Goal: Book appointment/travel/reservation

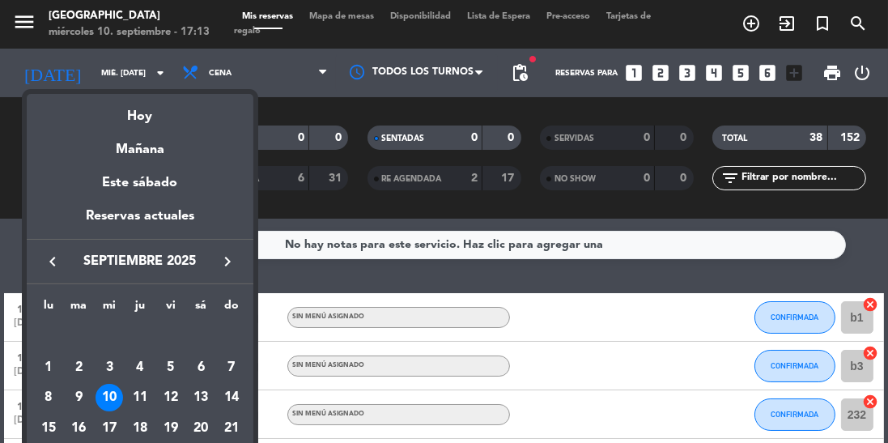
click at [139, 405] on div "11" at bounding box center [140, 398] width 28 height 28
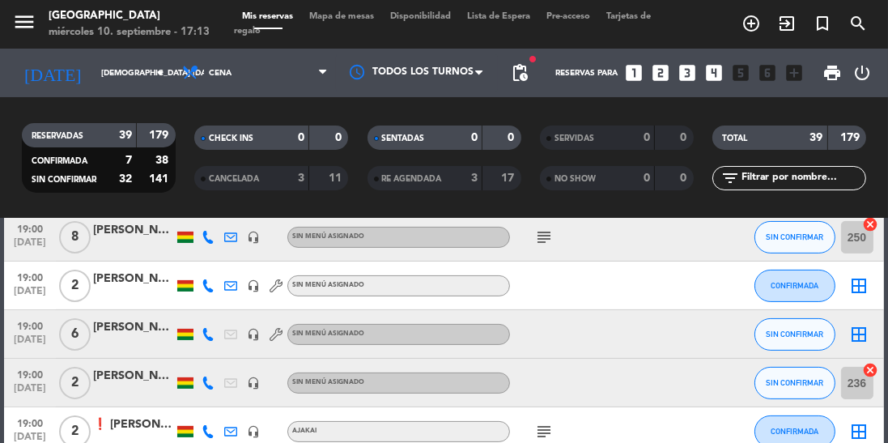
scroll to position [528, 0]
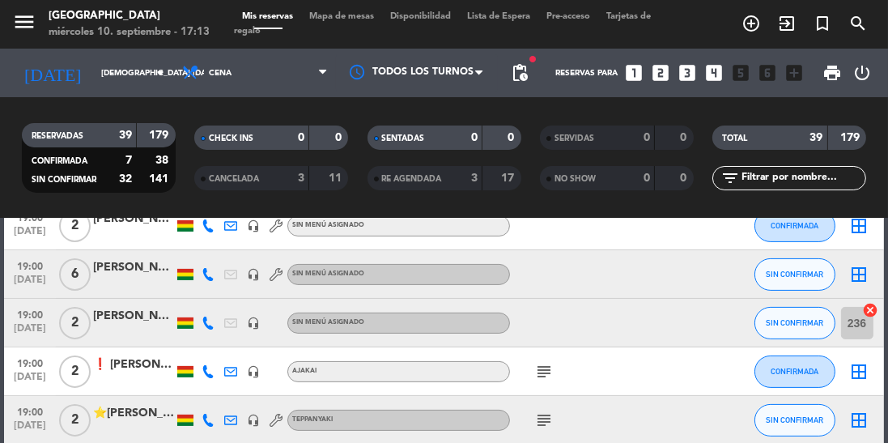
click at [537, 376] on icon "subject" at bounding box center [543, 371] width 19 height 19
click at [542, 373] on icon "subject" at bounding box center [543, 371] width 19 height 19
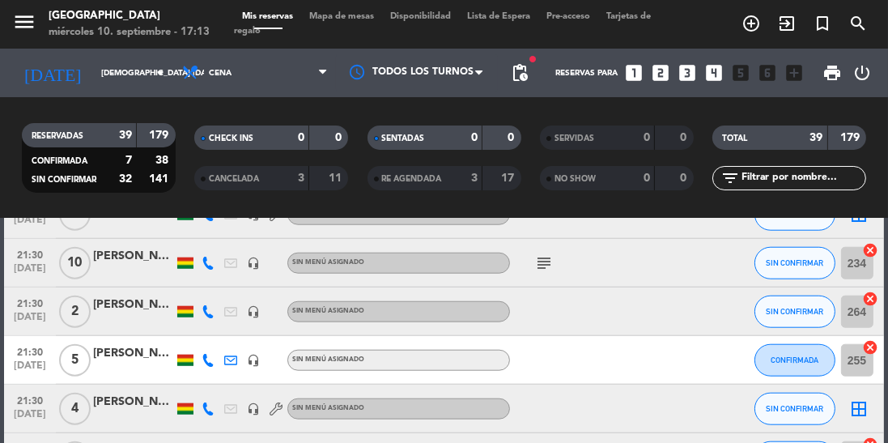
scroll to position [1673, 0]
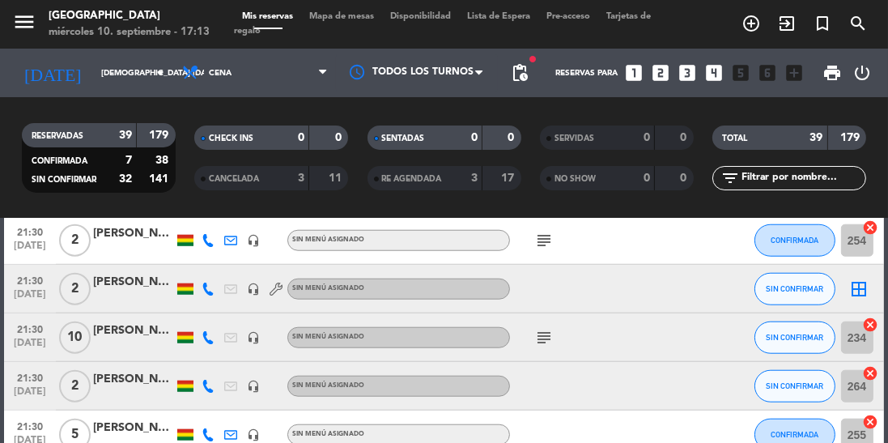
click at [136, 62] on input "jue. 11 sep." at bounding box center [152, 73] width 119 height 25
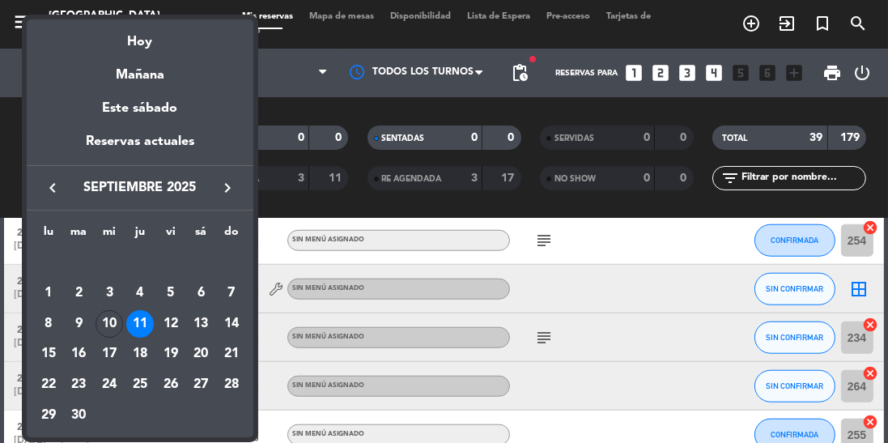
click at [176, 330] on div "12" at bounding box center [171, 324] width 28 height 28
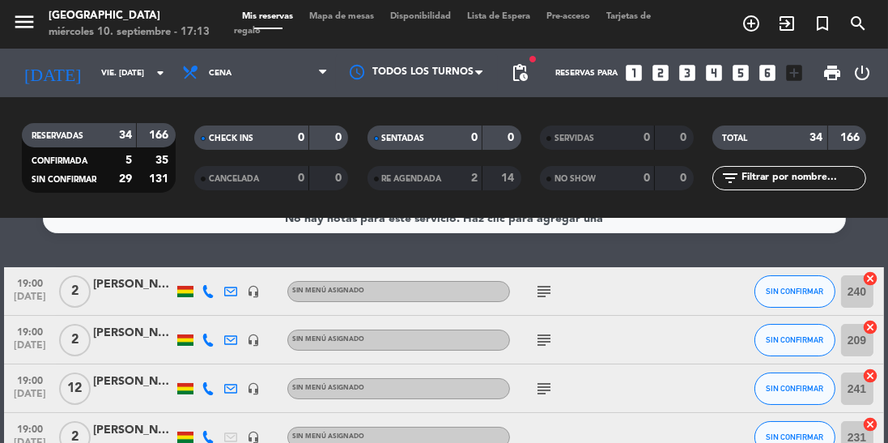
scroll to position [0, 0]
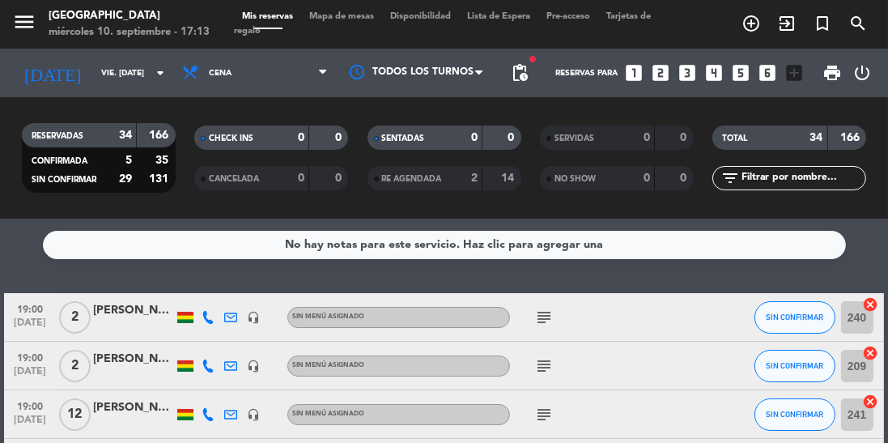
click at [129, 75] on input "vie. [DATE]" at bounding box center [152, 73] width 119 height 25
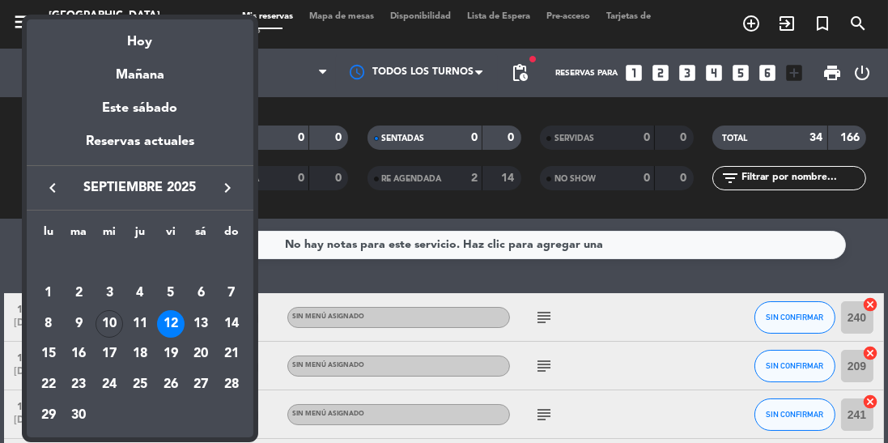
click at [107, 329] on div "10" at bounding box center [109, 324] width 28 height 28
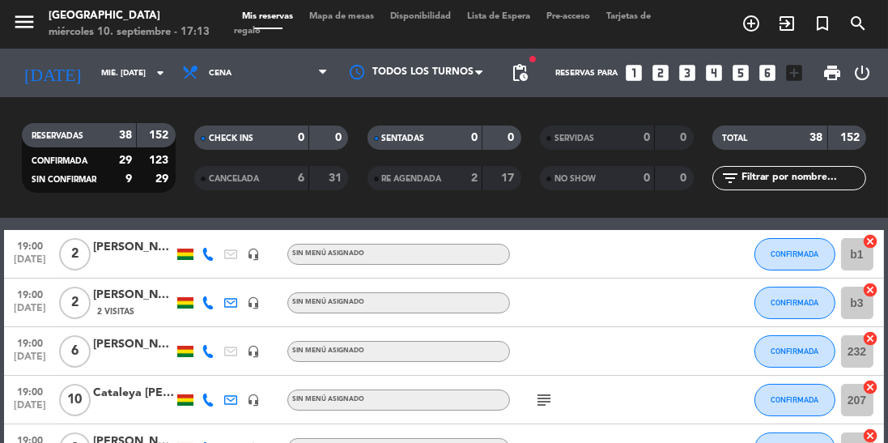
scroll to position [64, 0]
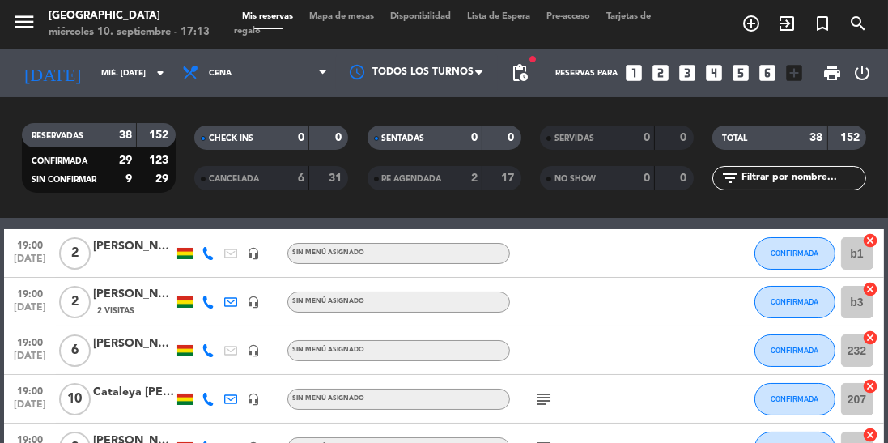
click at [104, 83] on input "mié. 10 sep." at bounding box center [152, 73] width 119 height 25
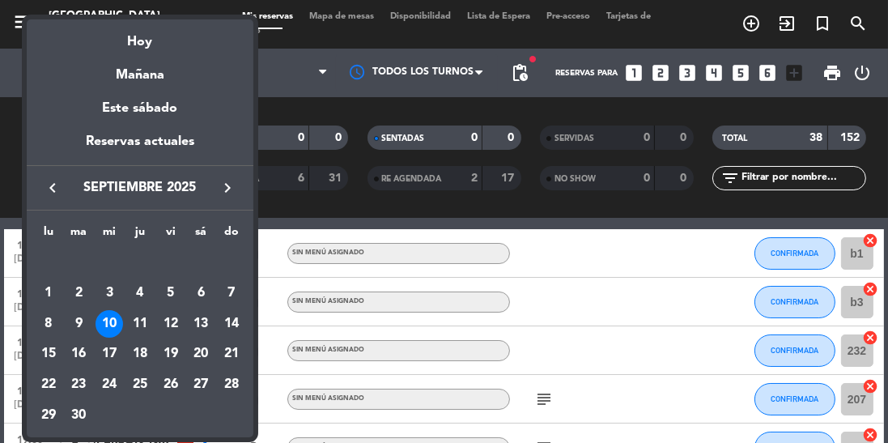
click at [139, 321] on div "11" at bounding box center [140, 324] width 28 height 28
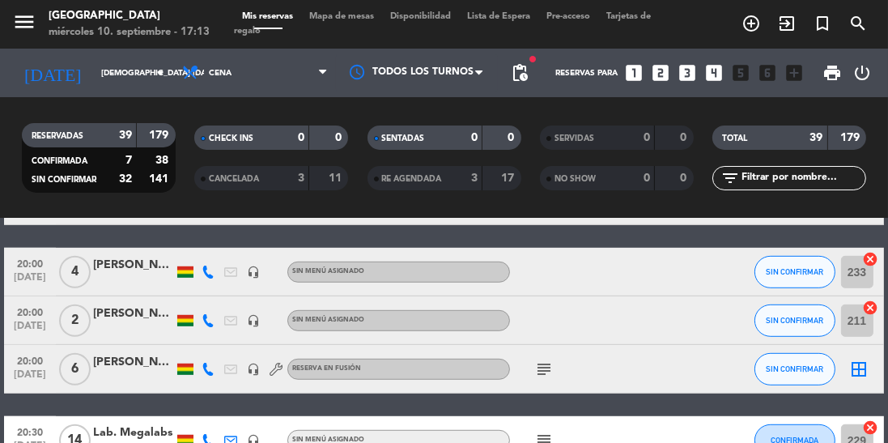
scroll to position [1222, 0]
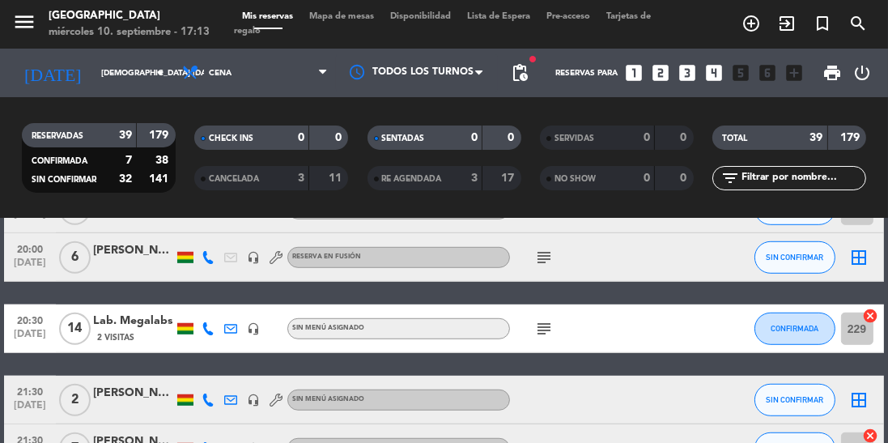
click at [553, 325] on icon "subject" at bounding box center [543, 328] width 19 height 19
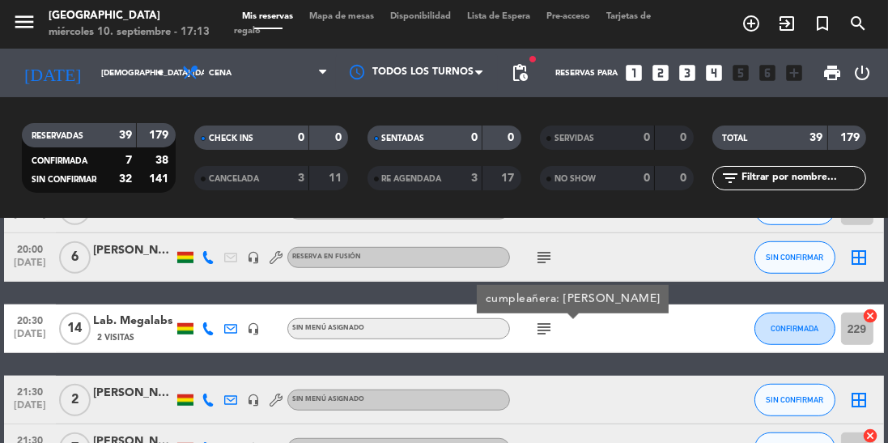
click at [539, 334] on icon "subject" at bounding box center [543, 328] width 19 height 19
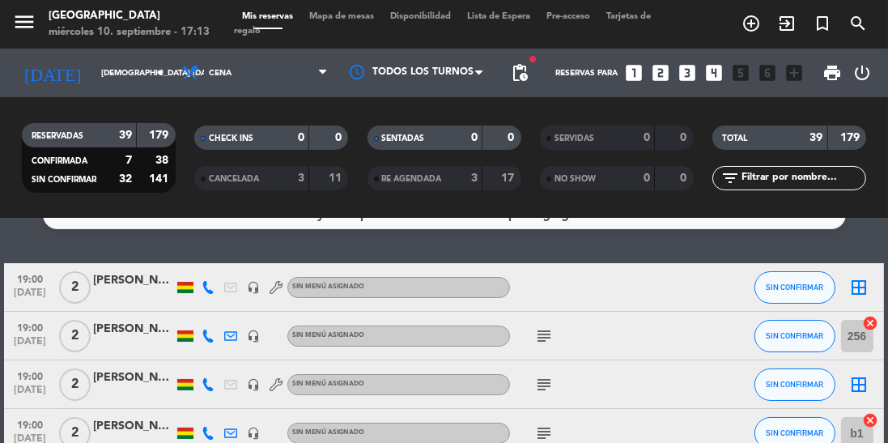
scroll to position [0, 0]
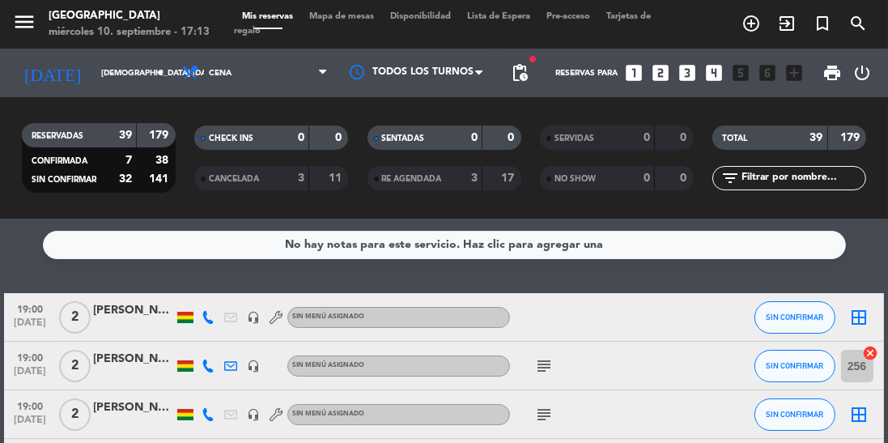
click at [101, 83] on input "jue. 11 sep." at bounding box center [152, 73] width 119 height 25
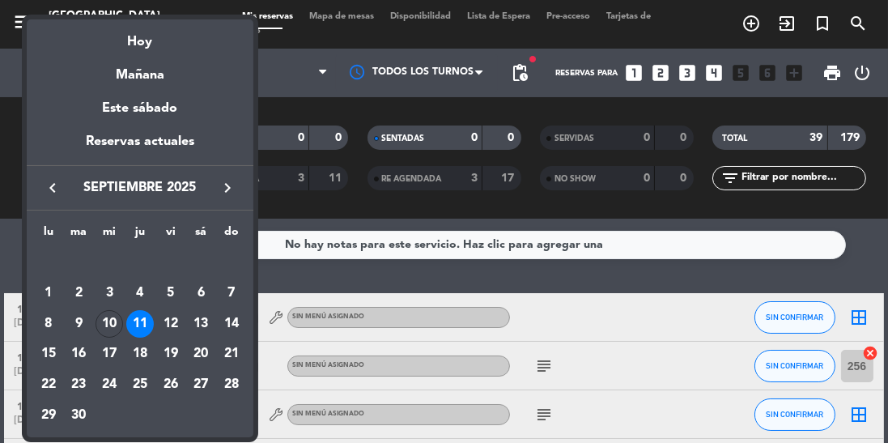
click at [168, 331] on div "12" at bounding box center [171, 324] width 28 height 28
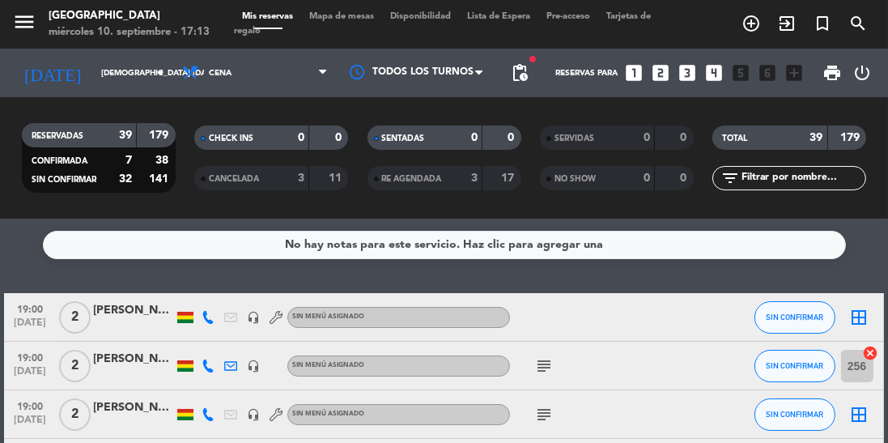
type input "vie. [DATE]"
